Goal: Find contact information: Find contact information

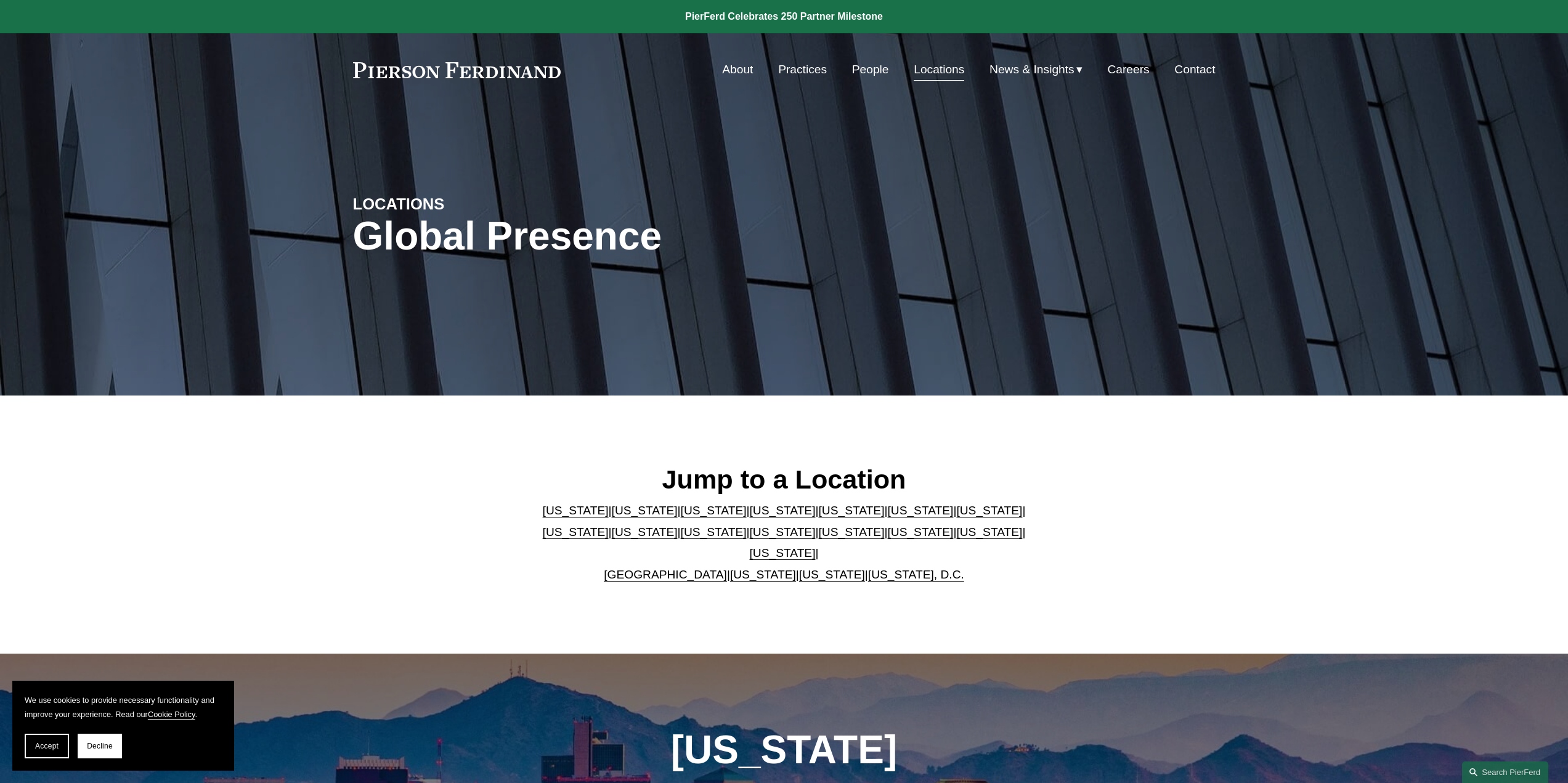
click at [750, 538] on link "[US_STATE]" at bounding box center [783, 532] width 66 height 13
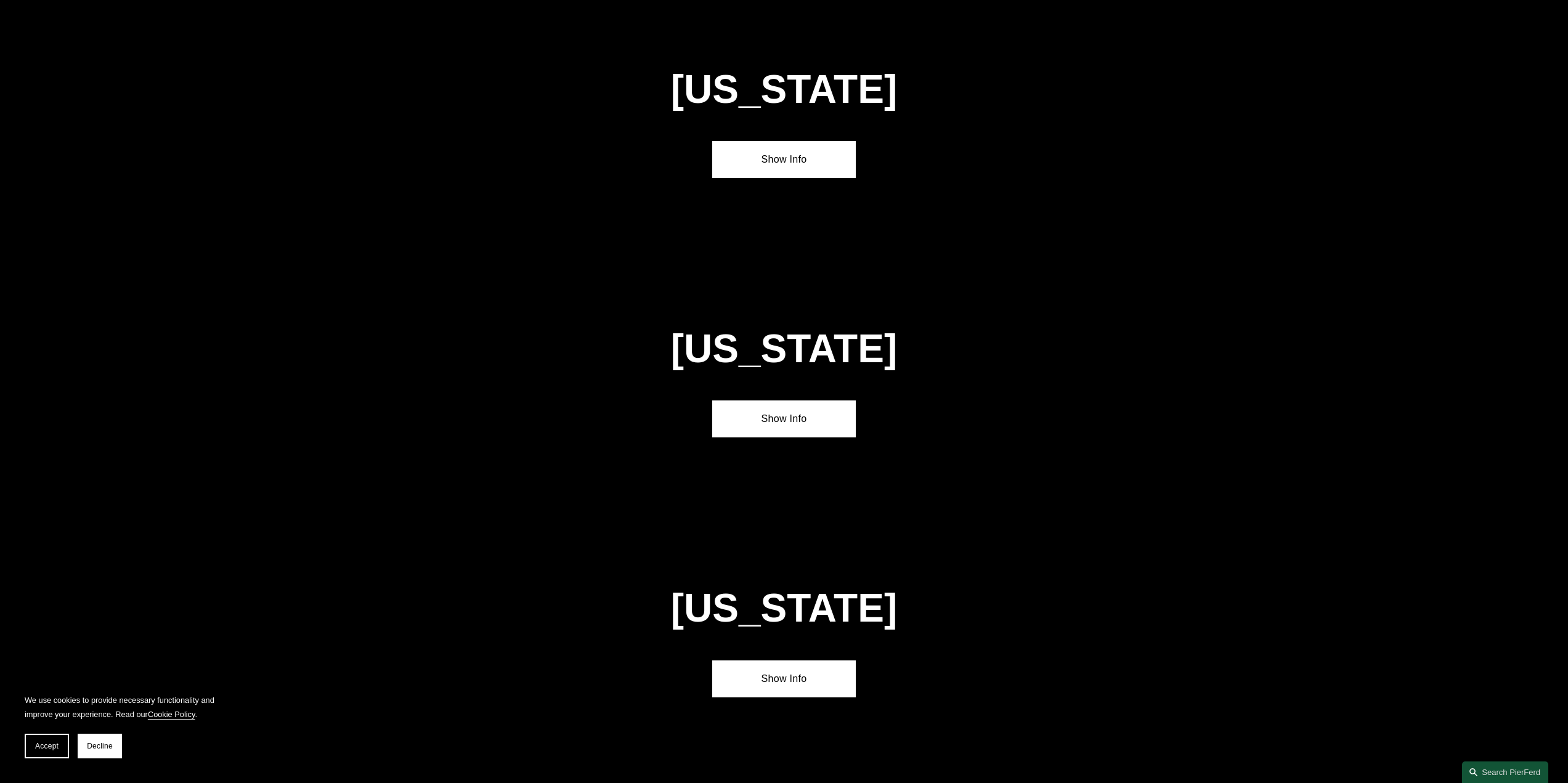
scroll to position [3249, 0]
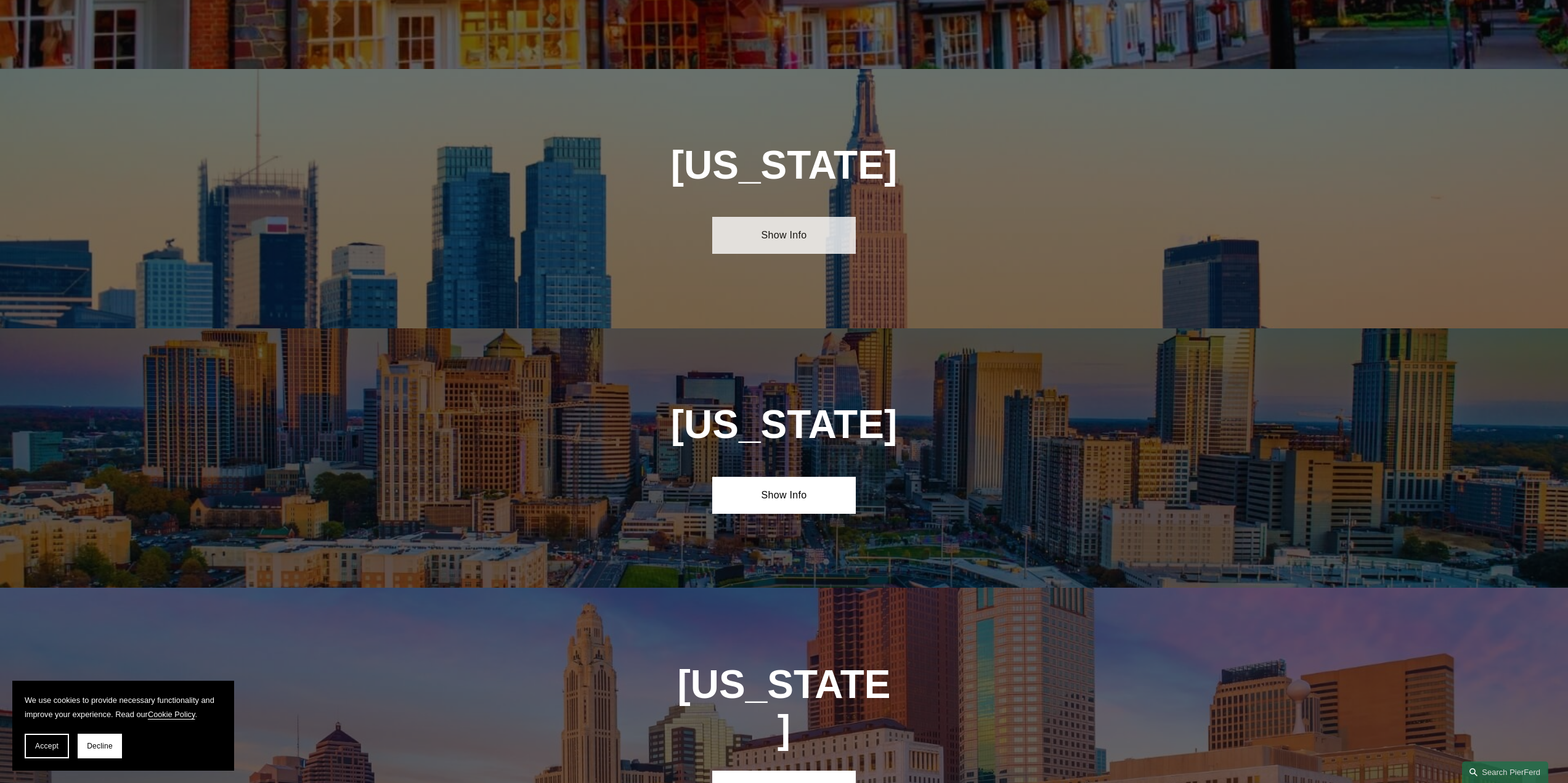
click at [774, 217] on link "Show Info" at bounding box center [784, 235] width 143 height 37
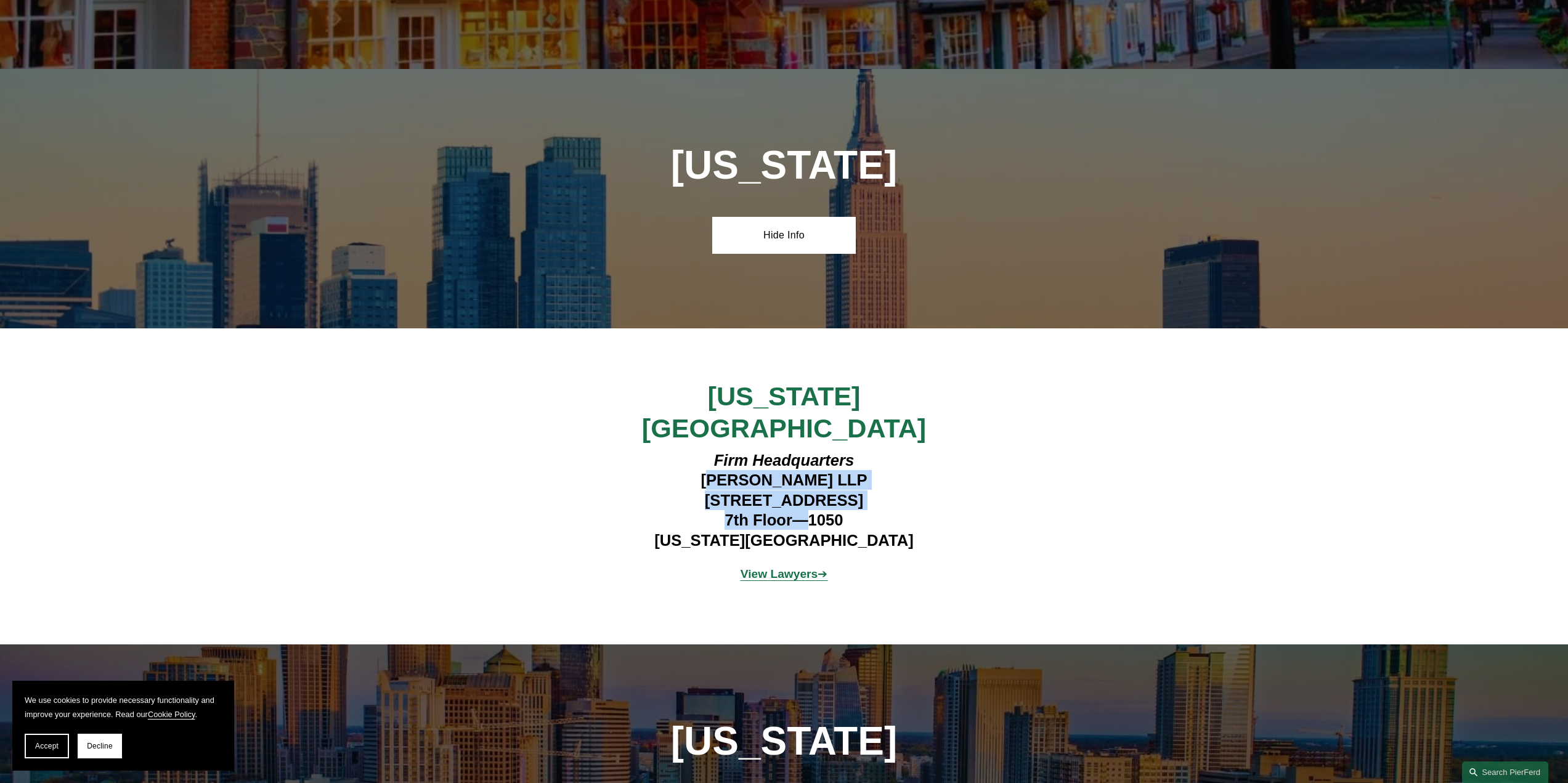
drag, startPoint x: 706, startPoint y: 382, endPoint x: 811, endPoint y: 420, distance: 111.7
click at [811, 450] on h4 "Firm Headquarters [PERSON_NAME] LLP [STREET_ADDRESS][US_STATE]" at bounding box center [784, 500] width 360 height 100
click at [722, 450] on h4 "Firm Headquarters [PERSON_NAME] LLP [STREET_ADDRESS][US_STATE]" at bounding box center [784, 500] width 360 height 100
drag, startPoint x: 692, startPoint y: 379, endPoint x: 864, endPoint y: 446, distance: 184.6
click at [864, 450] on h4 "Firm Headquarters [PERSON_NAME] LLP [STREET_ADDRESS][US_STATE]" at bounding box center [784, 500] width 360 height 100
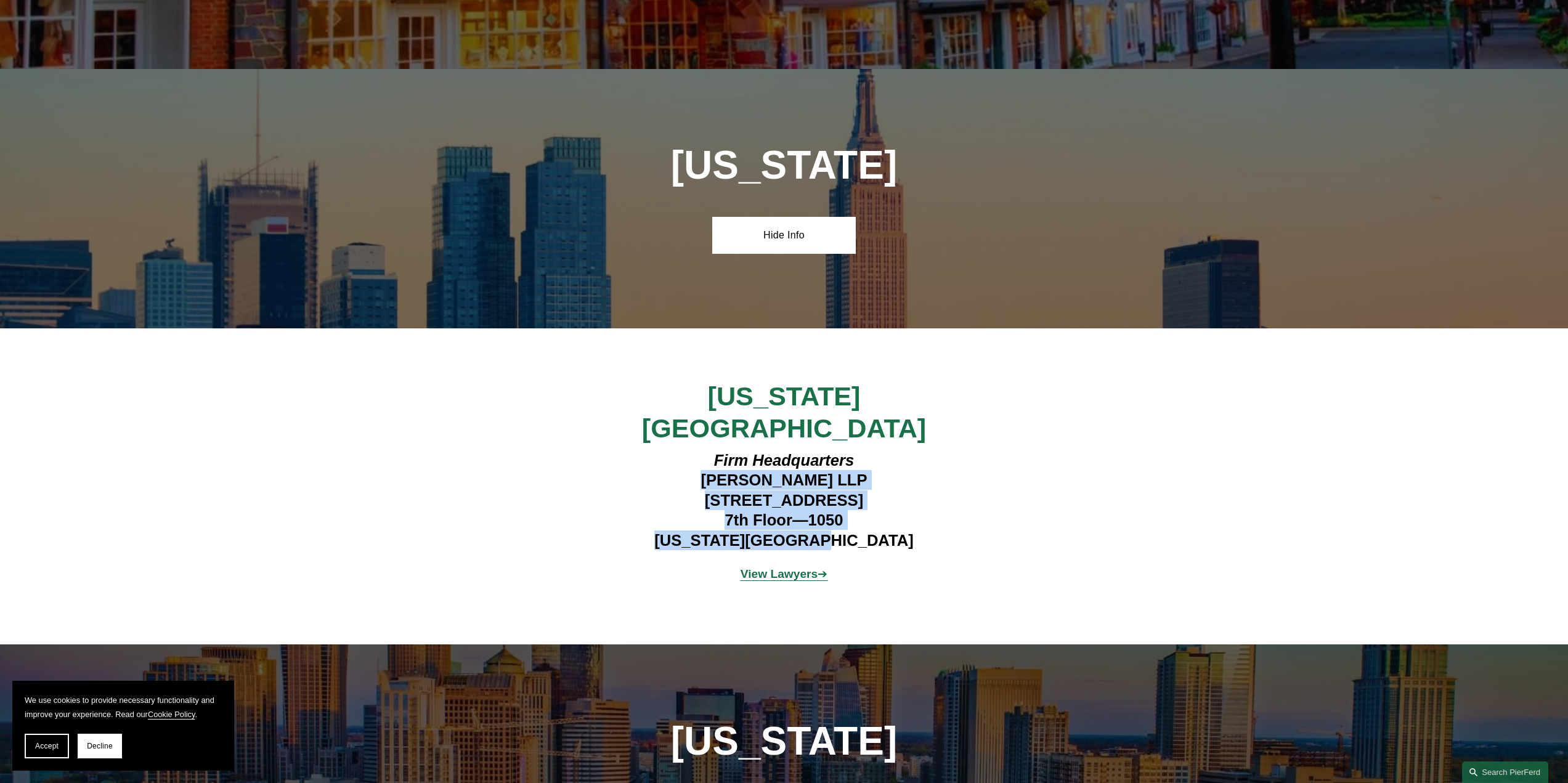
copy h4 "[PERSON_NAME] LLP [STREET_ADDRESS][US_STATE]"
